Goal: Information Seeking & Learning: Learn about a topic

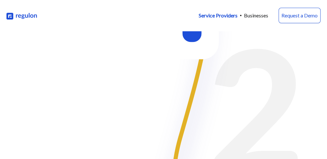
scroll to position [1084, 0]
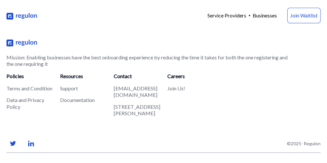
scroll to position [1741, 0]
click at [44, 97] on link "Data and Privacy Policy" at bounding box center [25, 103] width 38 height 13
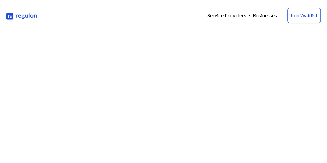
scroll to position [1741, 0]
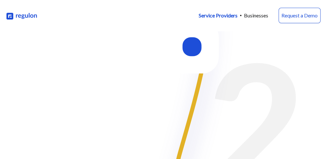
scroll to position [1140, 0]
